Goal: Find specific page/section: Find specific page/section

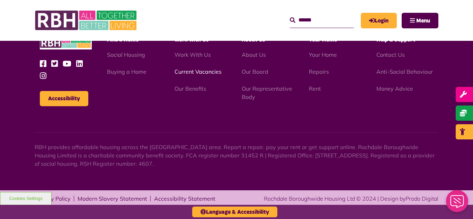
click at [197, 71] on link "Current Vacancies" at bounding box center [197, 71] width 47 height 7
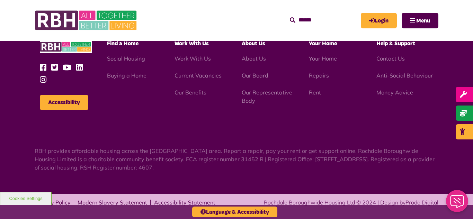
scroll to position [835, 0]
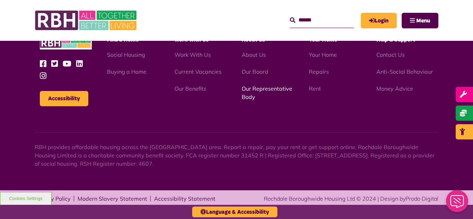
click at [261, 89] on link "Our Representative Body" at bounding box center [267, 92] width 51 height 15
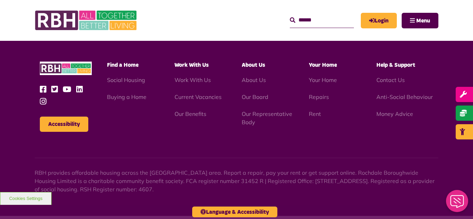
scroll to position [2009, 0]
